Goal: Find contact information: Find contact information

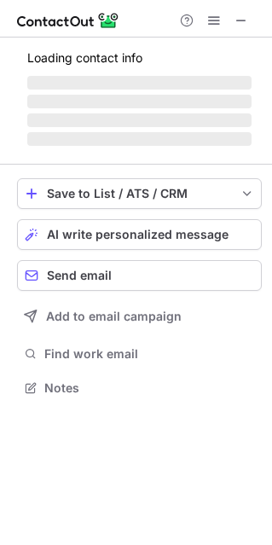
scroll to position [397, 272]
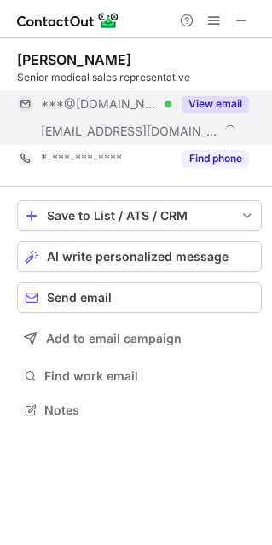
click at [223, 104] on button "View email" at bounding box center [215, 103] width 67 height 17
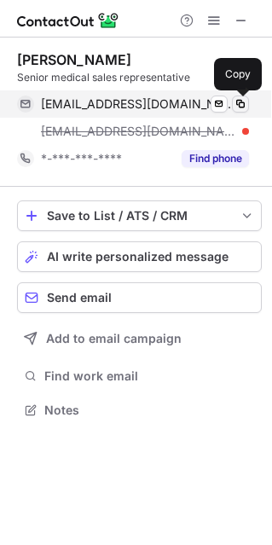
click at [240, 103] on span at bounding box center [241, 104] width 14 height 14
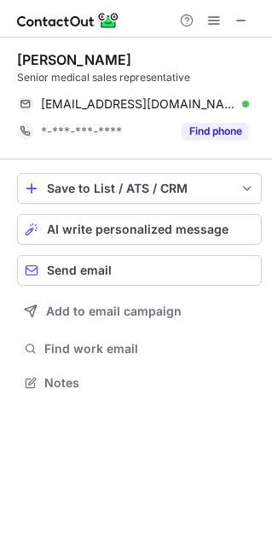
scroll to position [370, 272]
click at [244, 17] on span at bounding box center [241, 21] width 14 height 14
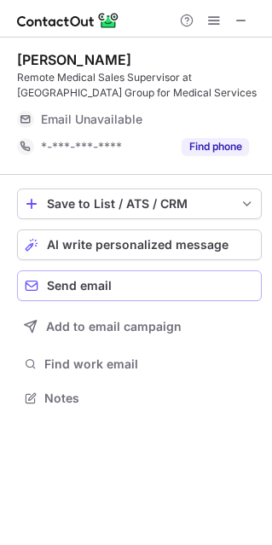
scroll to position [385, 272]
click at [246, 26] on span at bounding box center [241, 21] width 14 height 14
